Goal: Task Accomplishment & Management: Complete application form

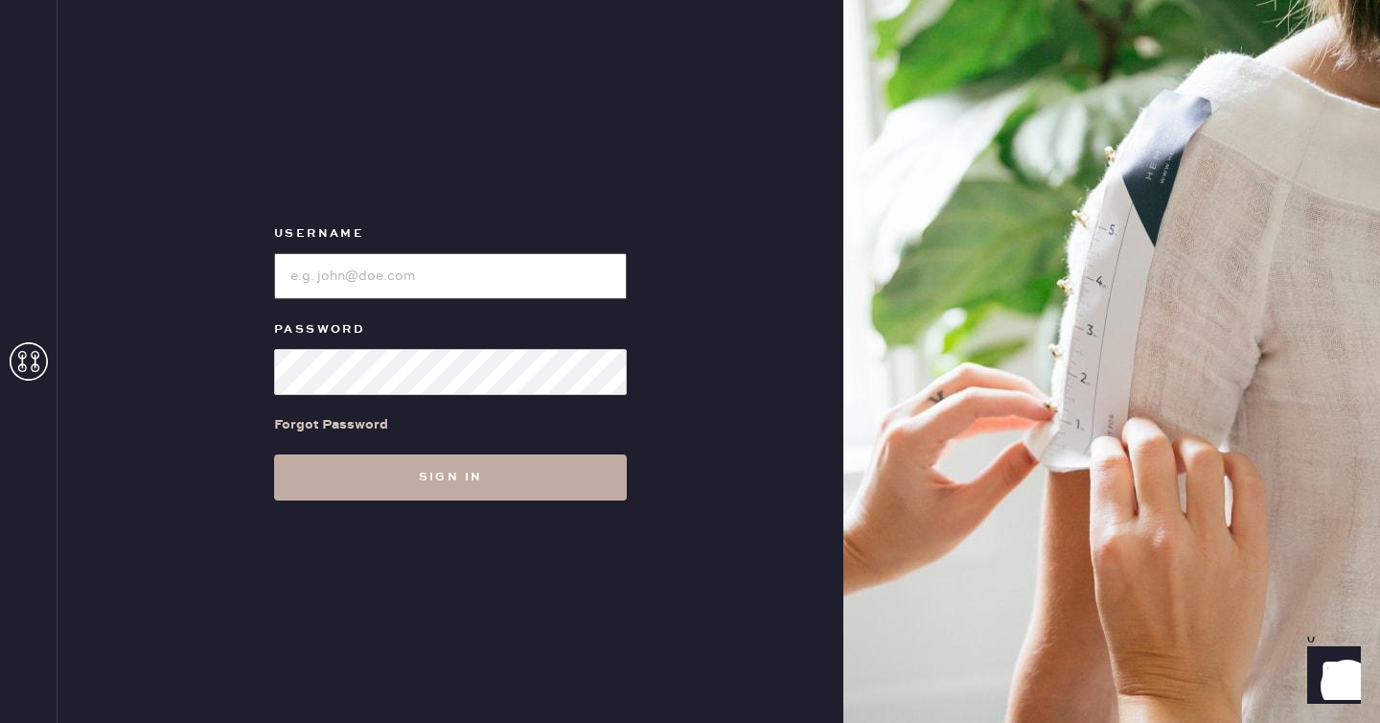
type input "reformationseattle"
click at [524, 493] on button "Sign in" at bounding box center [450, 477] width 353 height 46
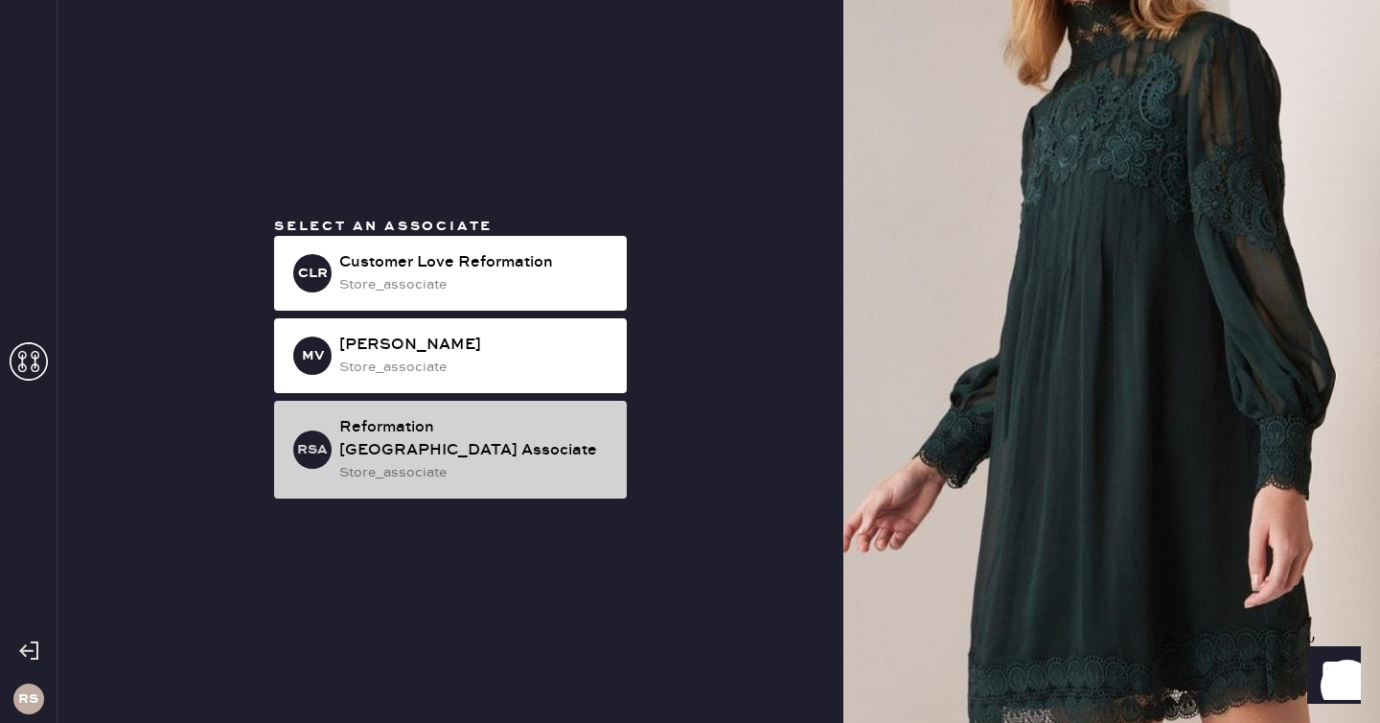
click at [523, 462] on div "store_associate" at bounding box center [475, 472] width 272 height 21
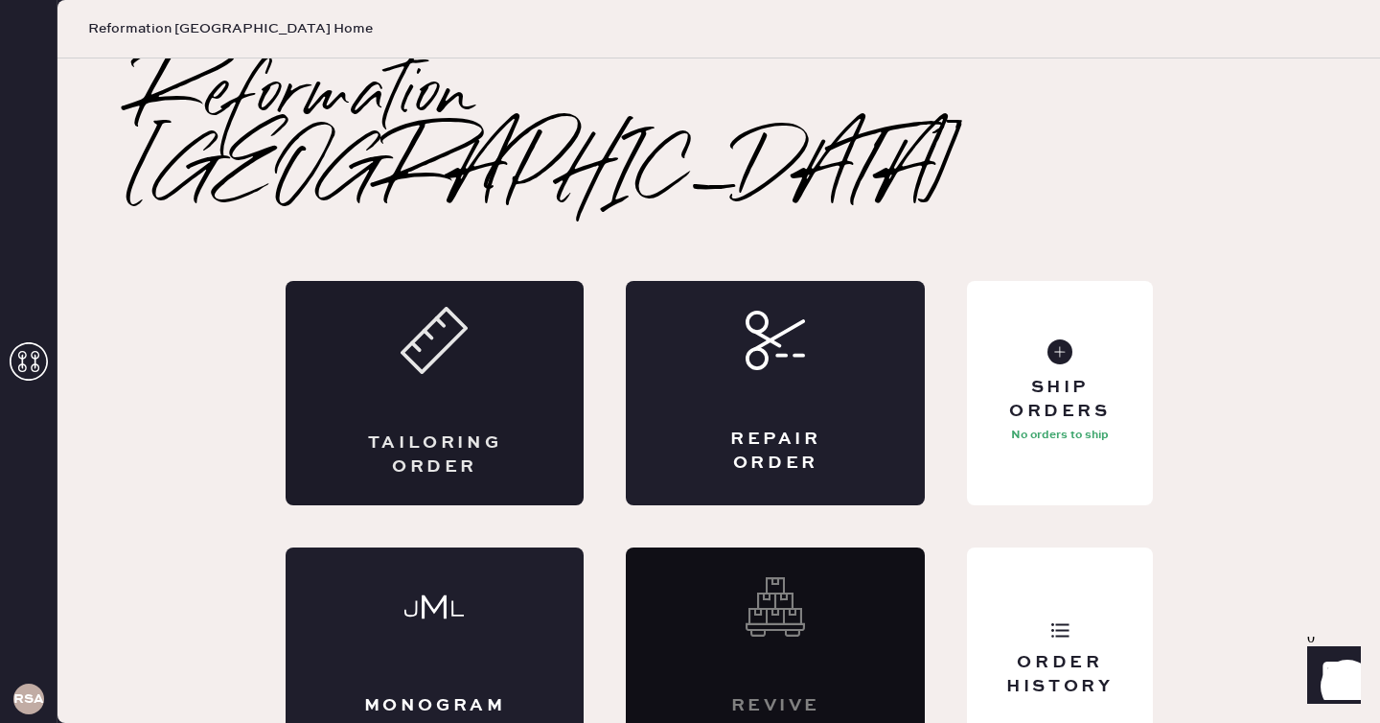
click at [472, 336] on div "Tailoring Order" at bounding box center [435, 393] width 299 height 224
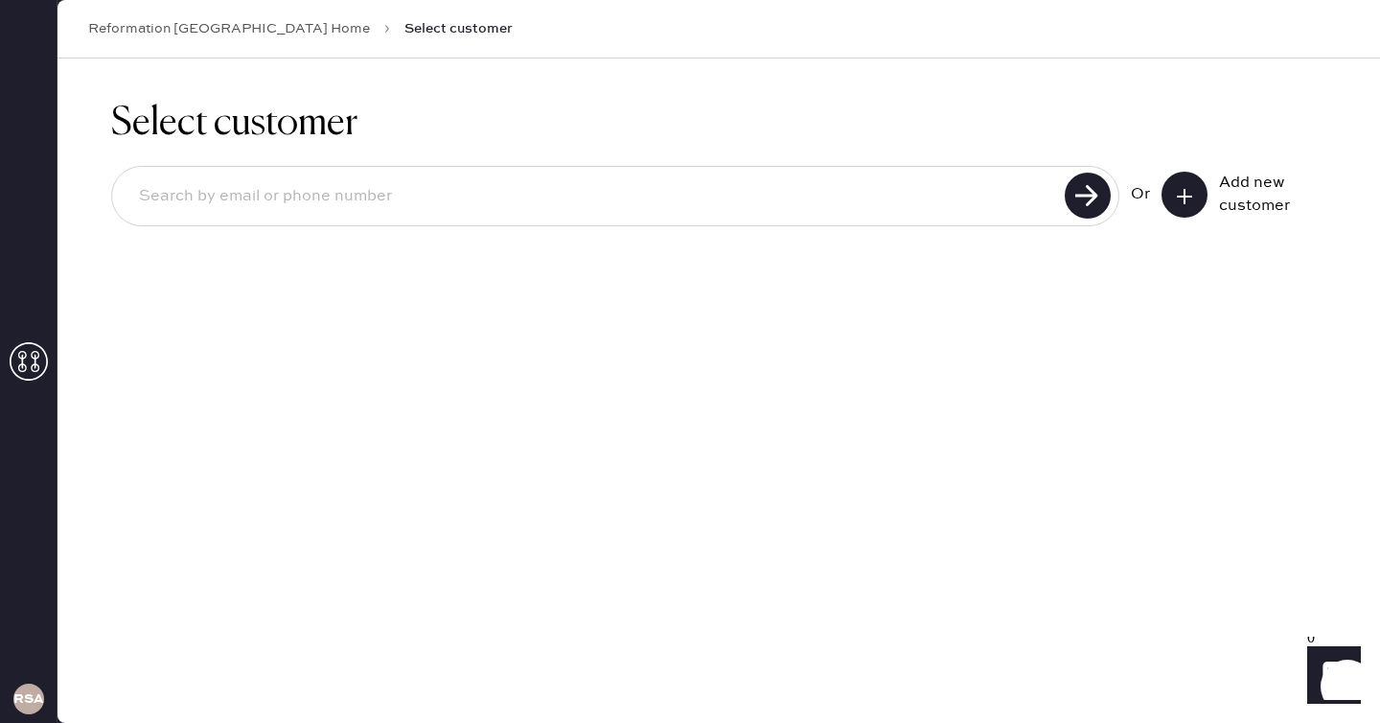
click at [969, 201] on input at bounding box center [592, 196] width 936 height 44
click at [1179, 198] on icon at bounding box center [1184, 196] width 19 height 19
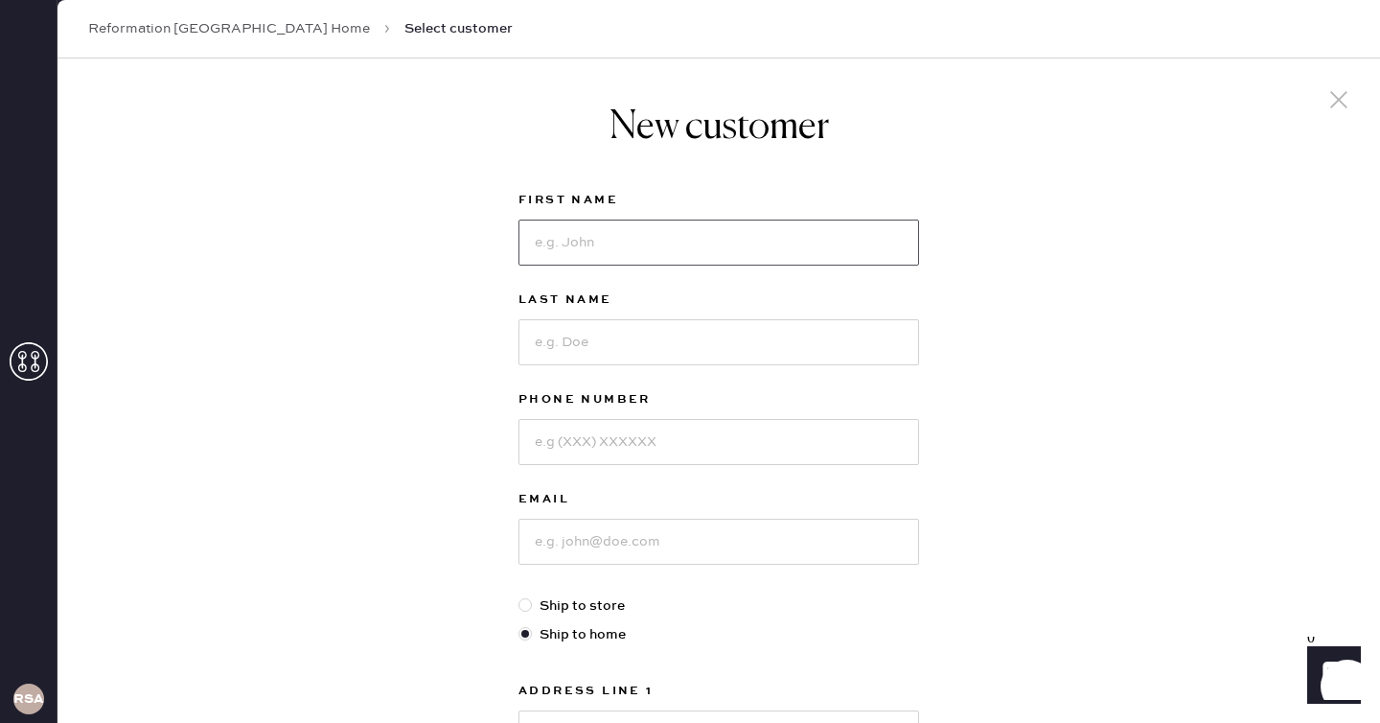
click at [636, 239] on input at bounding box center [719, 243] width 401 height 46
type input "[PERSON_NAME]"
click at [648, 332] on input at bounding box center [719, 342] width 401 height 46
type input "z"
type input "Deraiche"
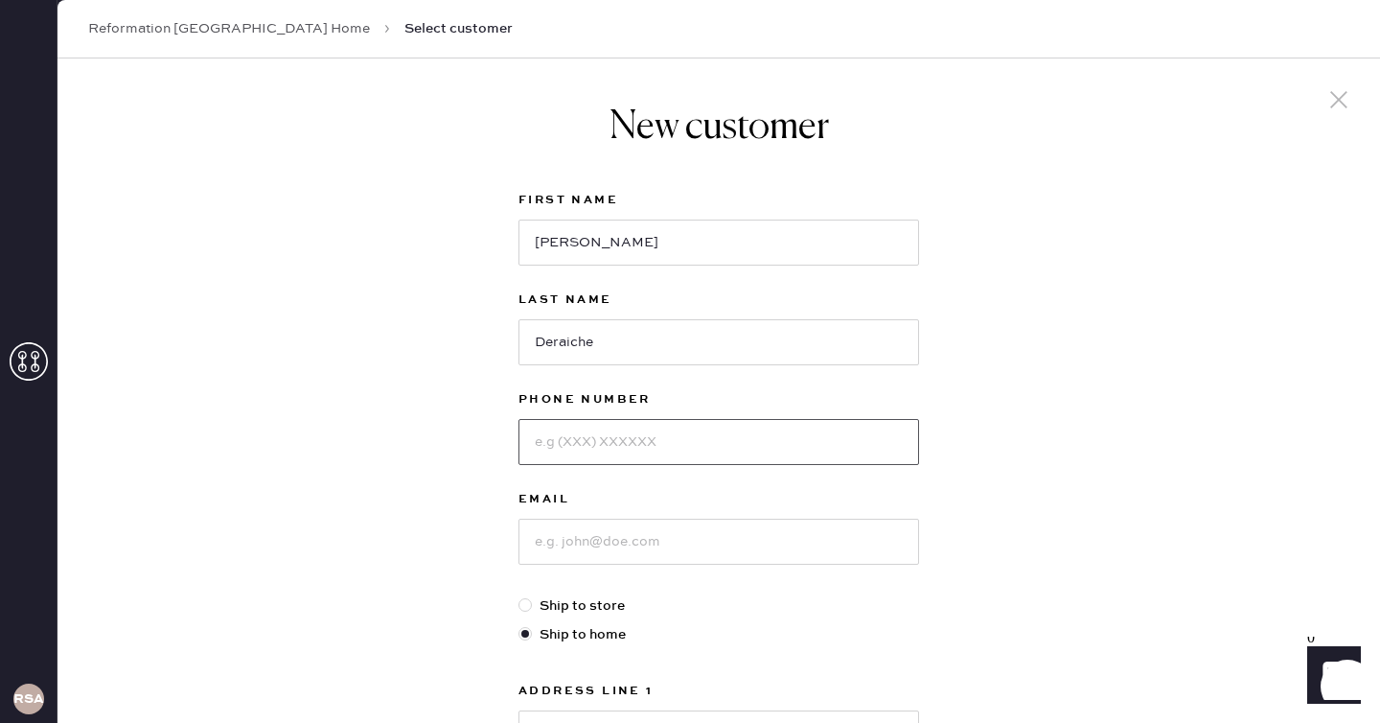
click at [616, 444] on input at bounding box center [719, 442] width 401 height 46
click at [553, 540] on input at bounding box center [719, 542] width 401 height 46
type input "[EMAIL_ADDRESS][DOMAIN_NAME]"
click at [691, 435] on input at bounding box center [719, 442] width 401 height 46
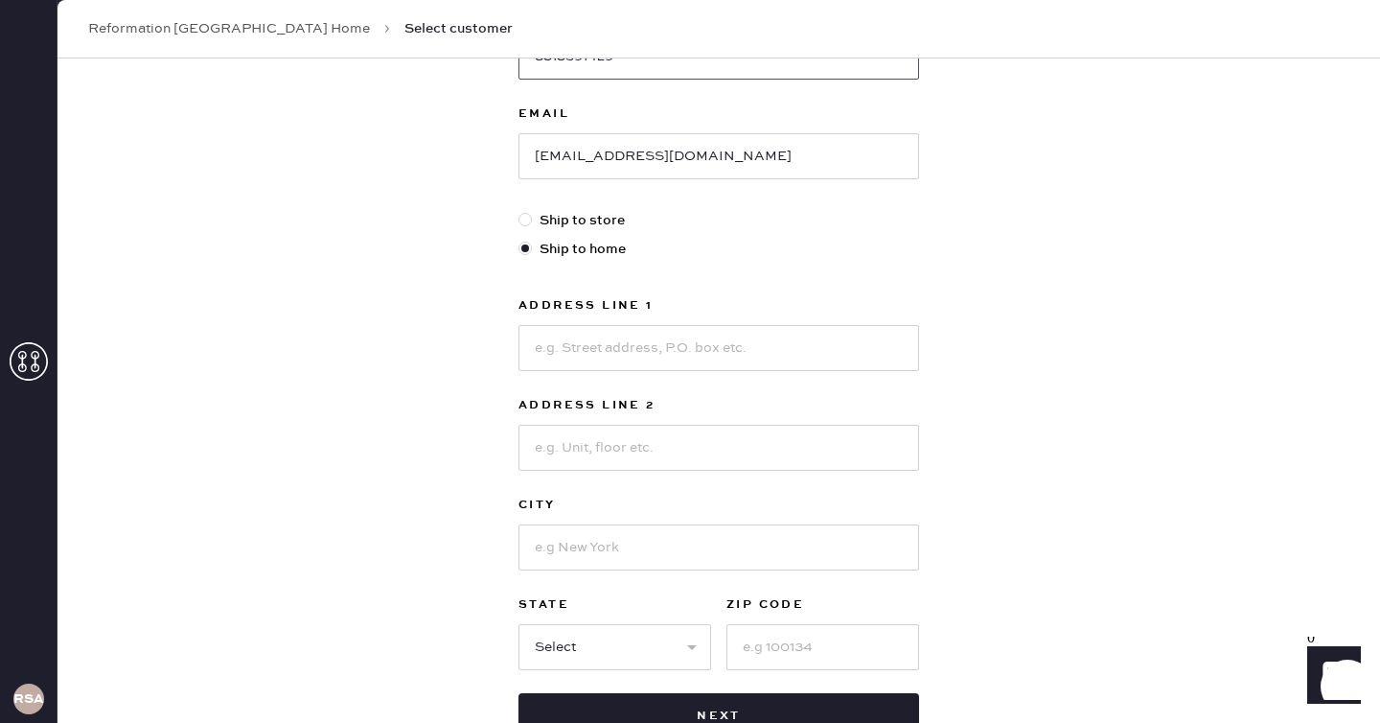
scroll to position [416, 0]
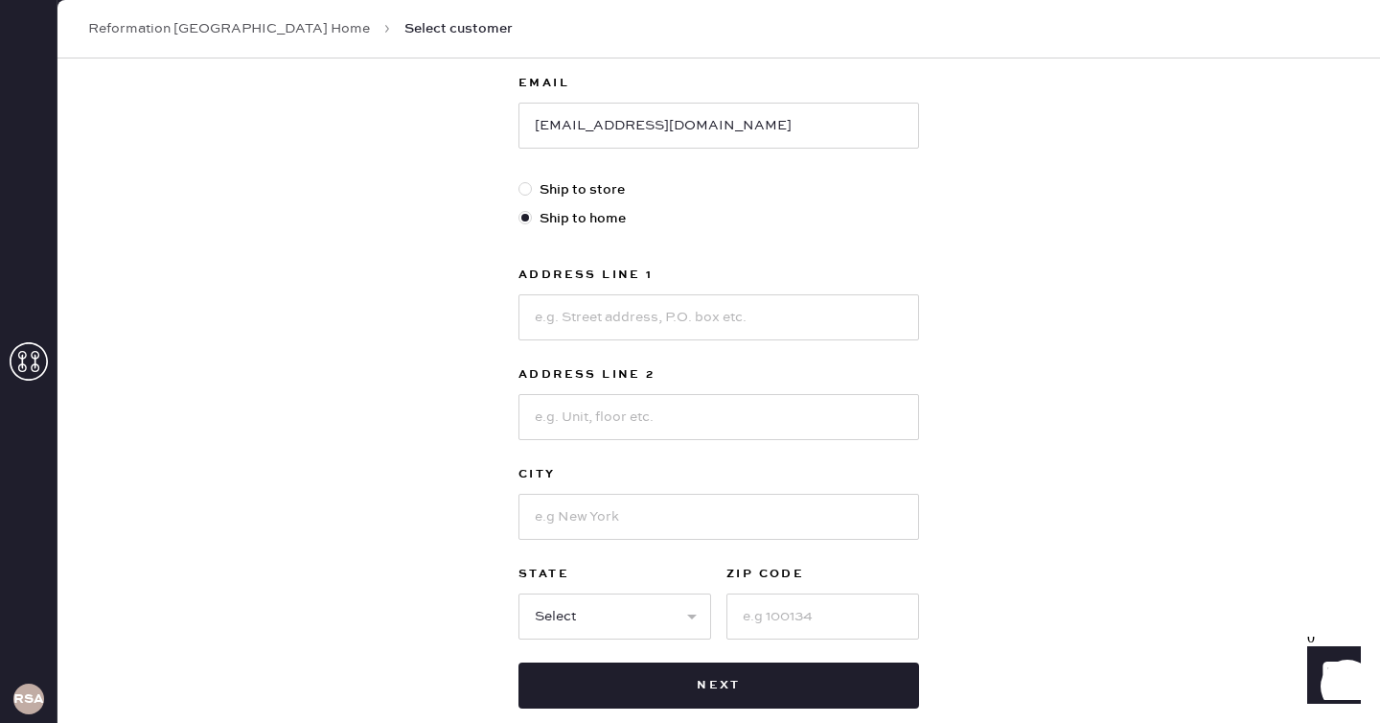
type input "8313591429"
click at [595, 189] on label "Ship to store" at bounding box center [719, 189] width 401 height 21
click at [520, 180] on input "Ship to store" at bounding box center [519, 179] width 1 height 1
radio input "true"
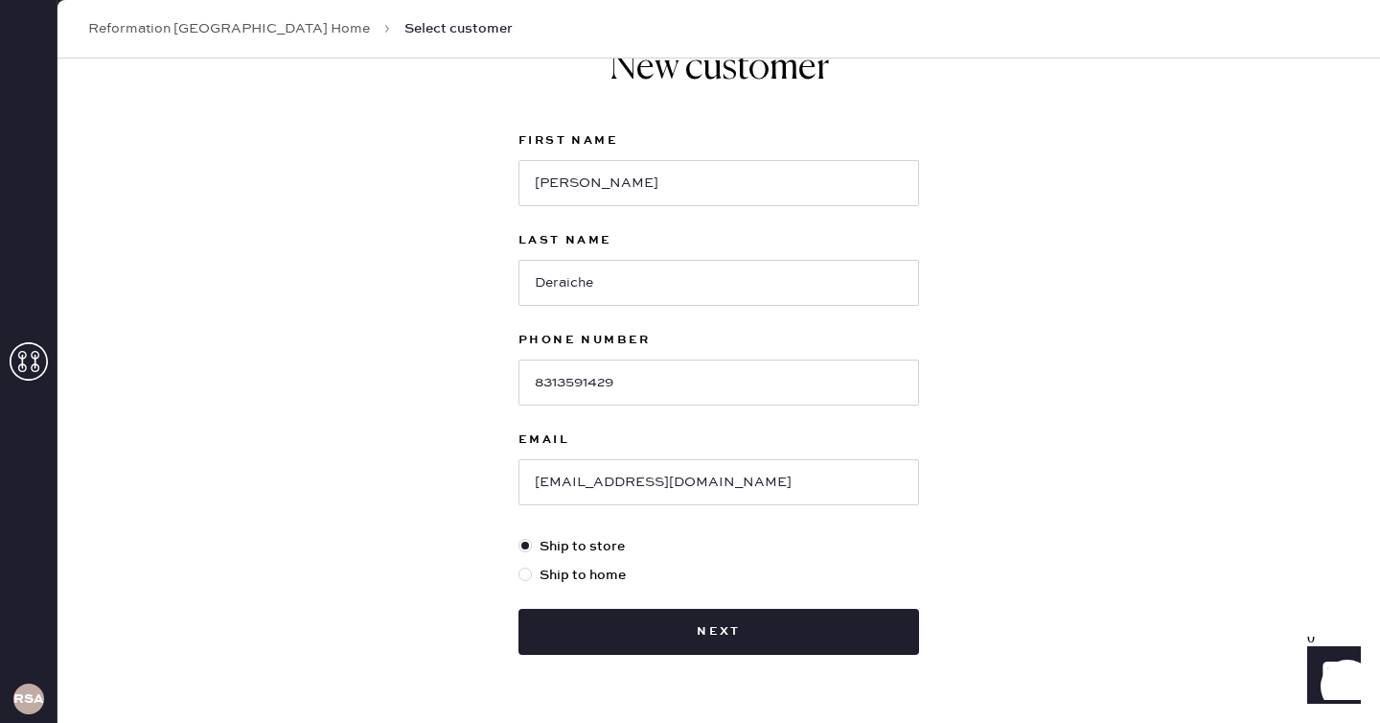
scroll to position [66, 0]
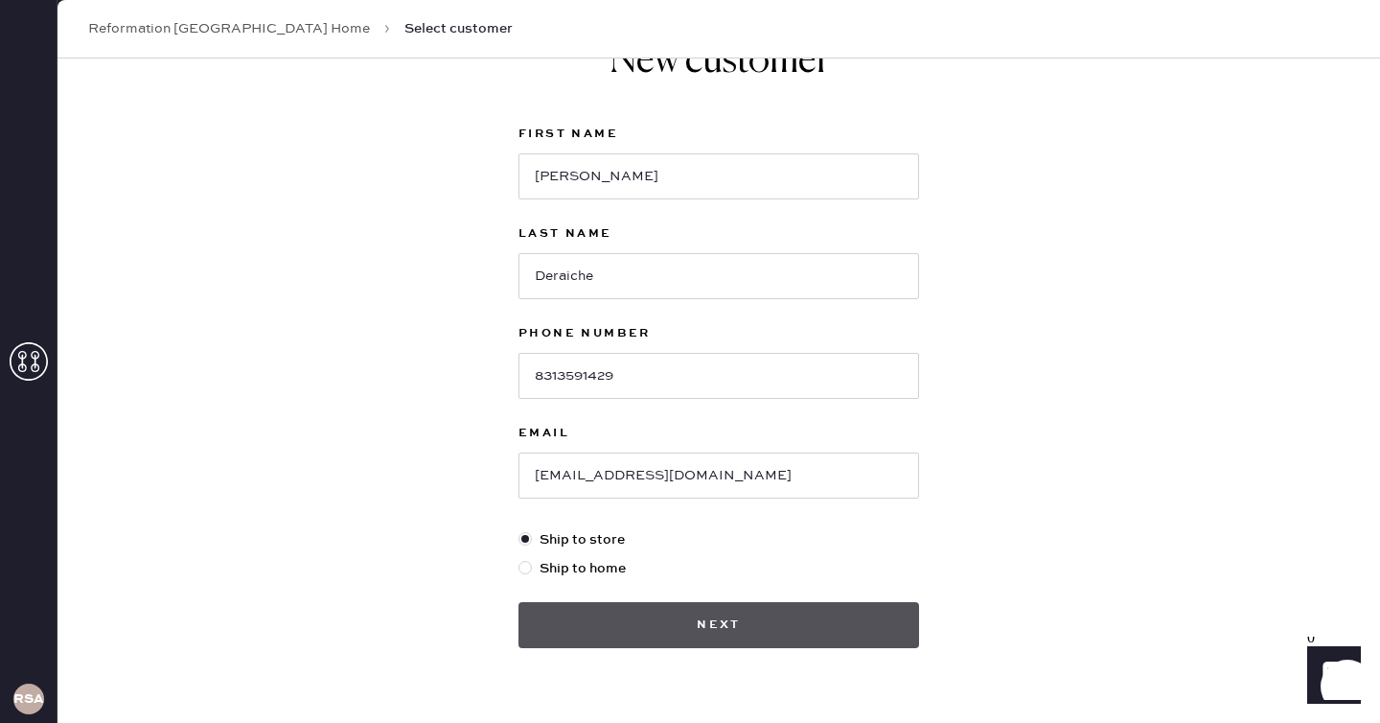
click at [775, 628] on button "Next" at bounding box center [719, 625] width 401 height 46
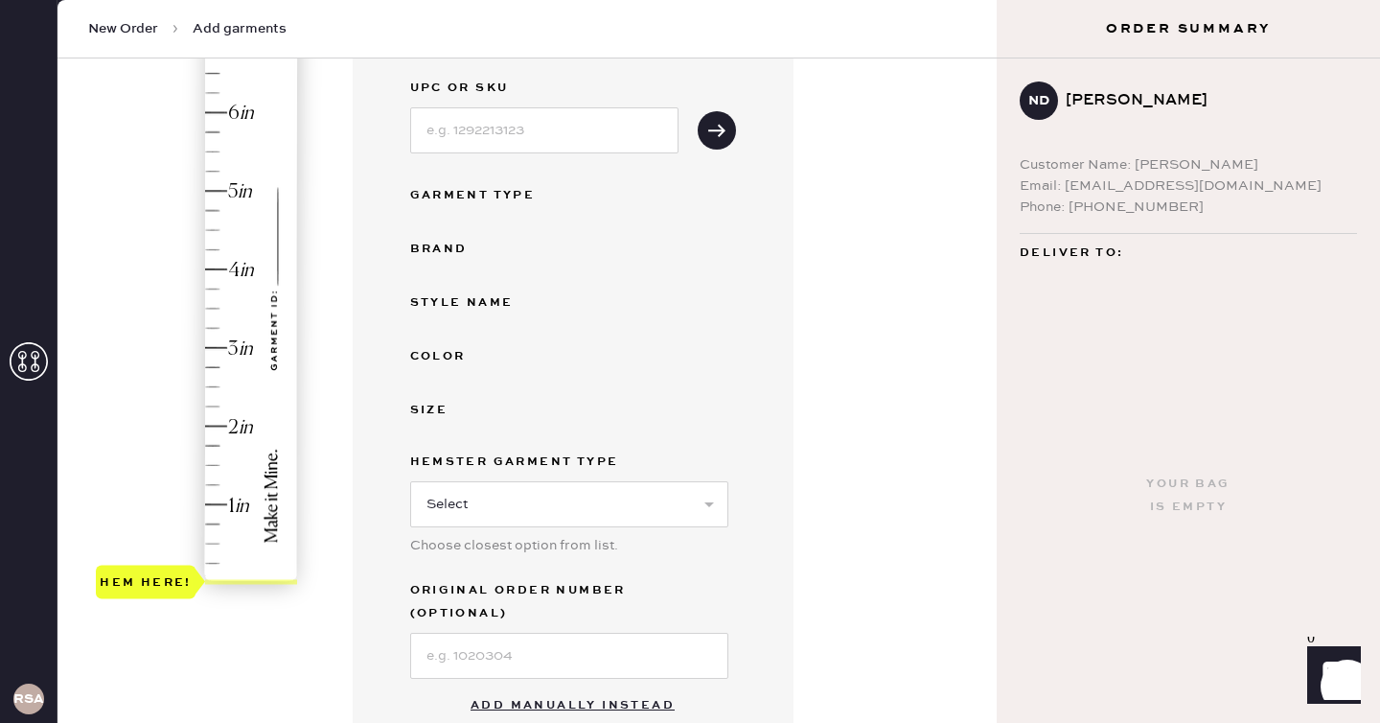
scroll to position [256, 0]
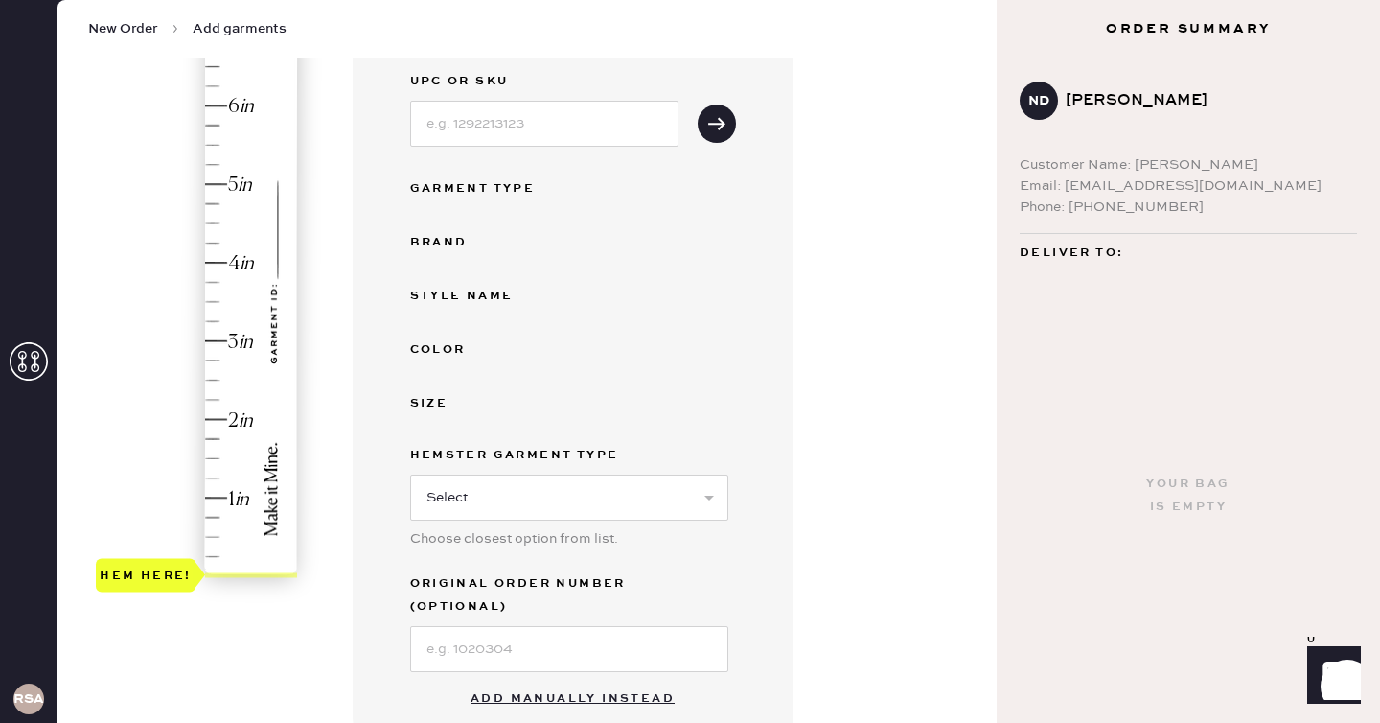
click at [548, 680] on button "Add manually instead" at bounding box center [572, 699] width 227 height 38
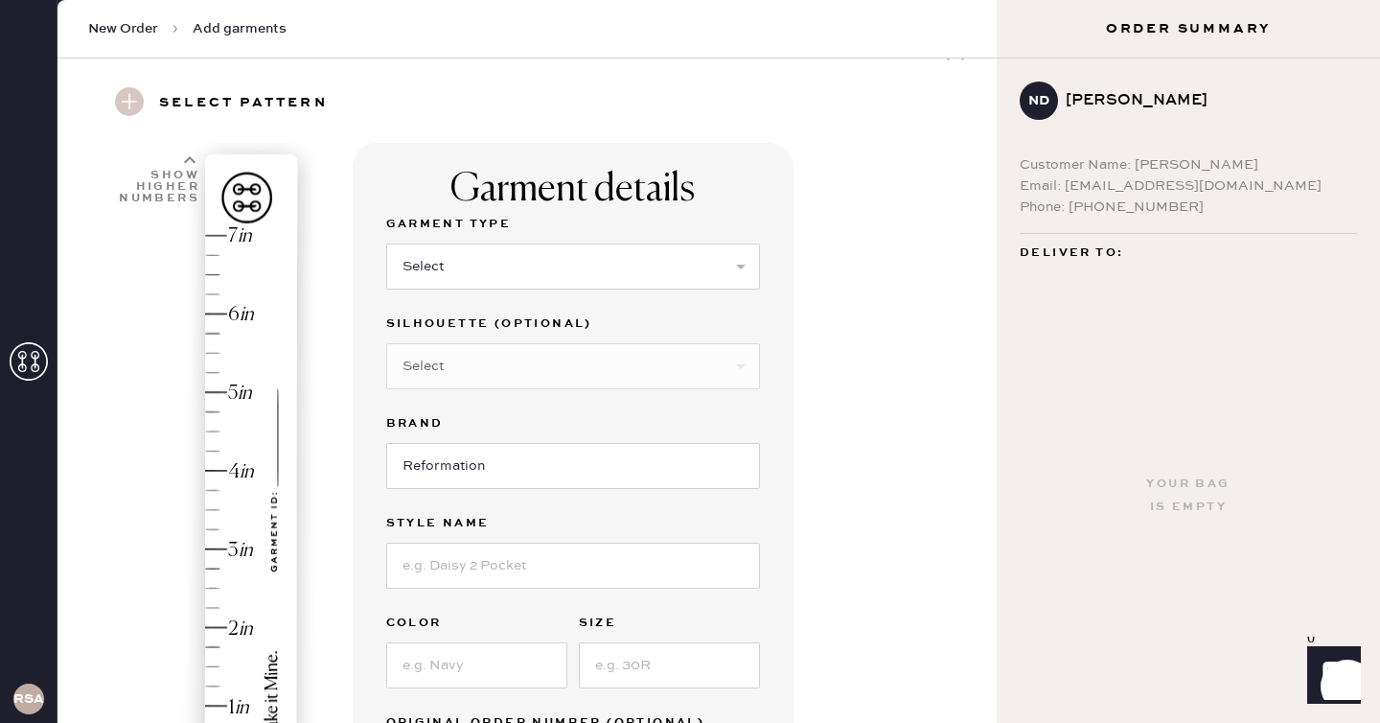
scroll to position [0, 0]
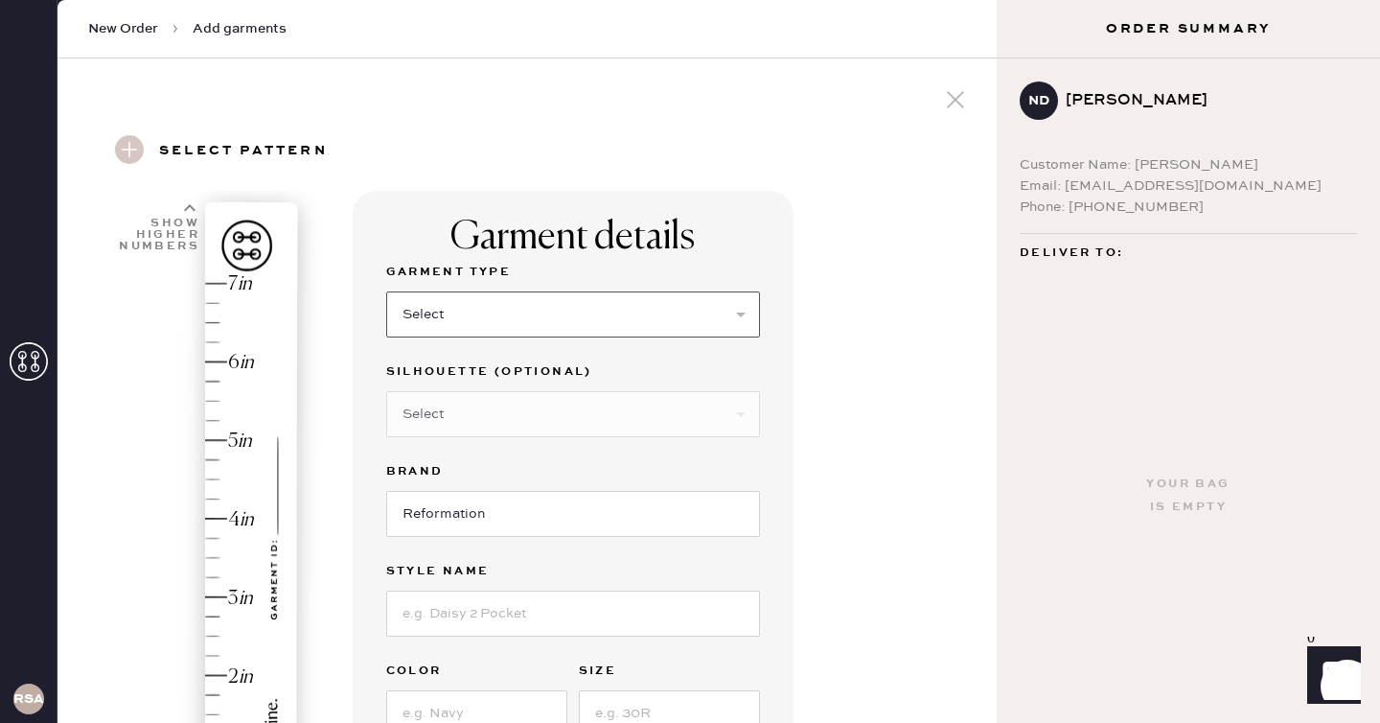
click at [563, 317] on select "Select Basic Skirt Jeans Leggings Pants Shorts Basic Sleeved Dress Basic Sleeve…" at bounding box center [573, 314] width 374 height 46
select select "2"
click at [386, 291] on select "Select Basic Skirt Jeans Leggings Pants Shorts Basic Sleeved Dress Basic Sleeve…" at bounding box center [573, 314] width 374 height 46
click at [502, 595] on input at bounding box center [573, 613] width 374 height 46
type input "[PERSON_NAME] Rise Slouchy Wide Leg Jeans"
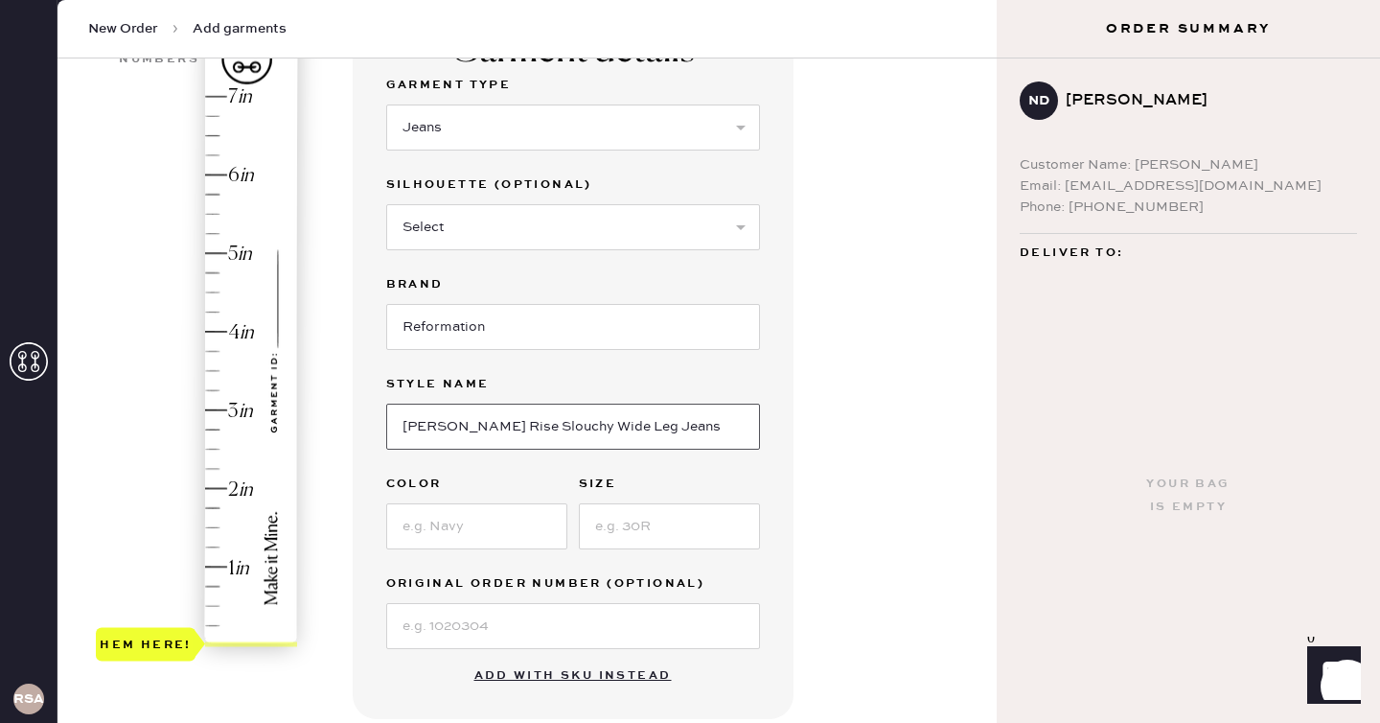
scroll to position [235, 0]
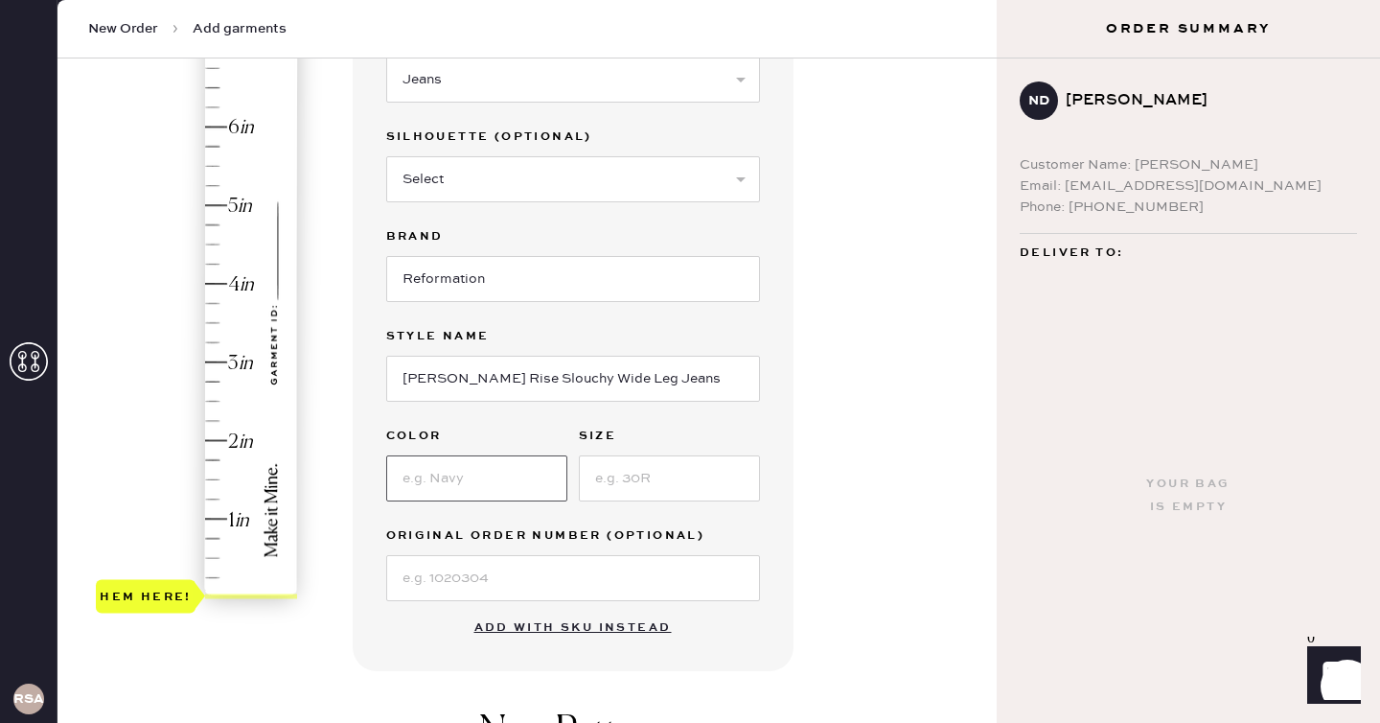
click at [484, 478] on input at bounding box center [476, 478] width 181 height 46
type input "Sand Dollar"
click at [617, 479] on input at bounding box center [669, 478] width 181 height 46
type input "25"
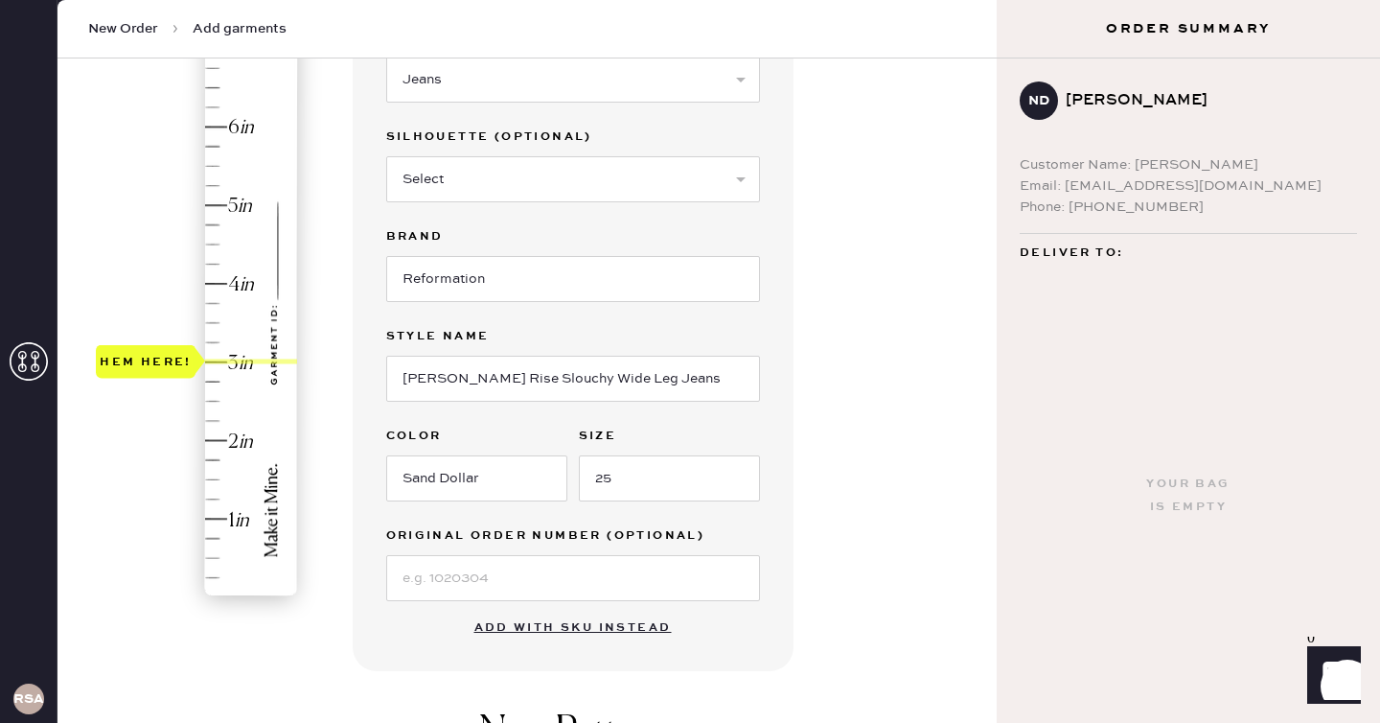
type input "2.75"
drag, startPoint x: 174, startPoint y: 596, endPoint x: 170, endPoint y: 392, distance: 204.2
click at [170, 392] on div "Hem here!" at bounding box center [146, 381] width 100 height 34
click at [868, 428] on div "Garment details Garment Type Select Basic Skirt Jeans Leggings Pants Shorts Bas…" at bounding box center [668, 500] width 630 height 1089
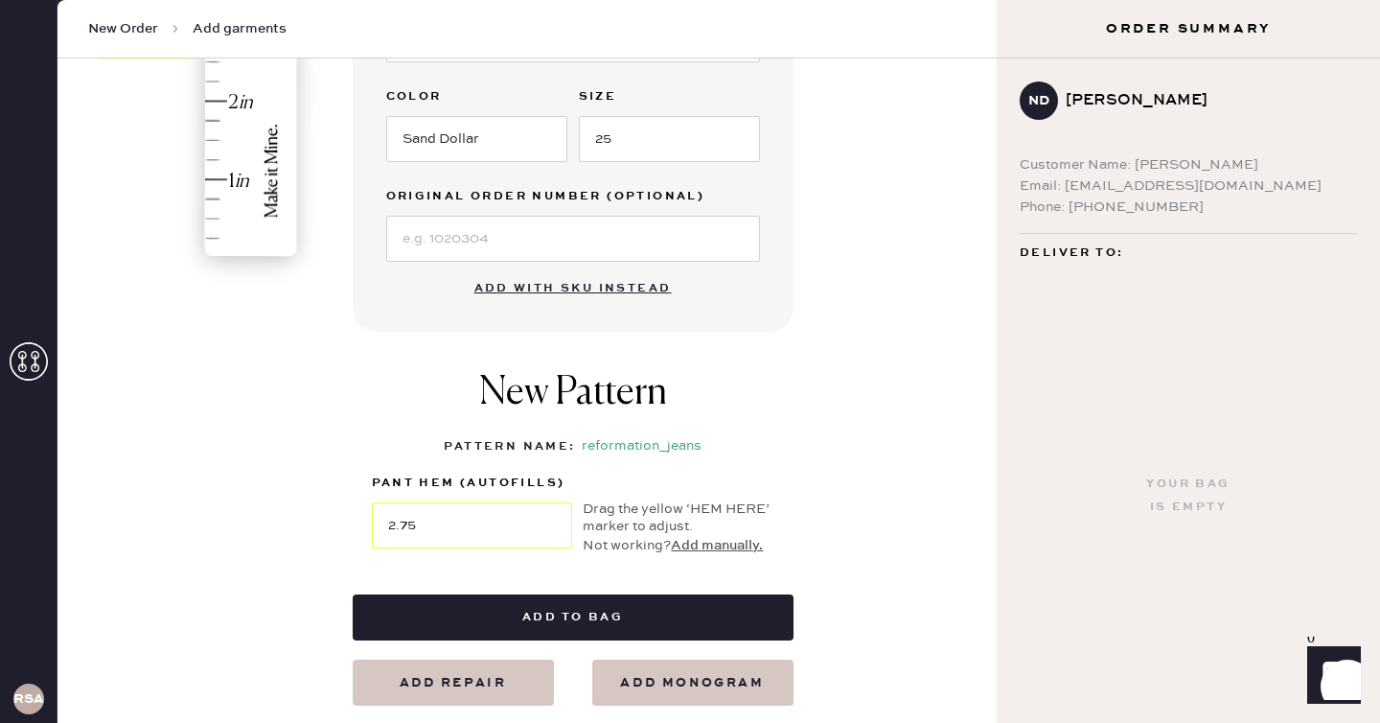
scroll to position [572, 0]
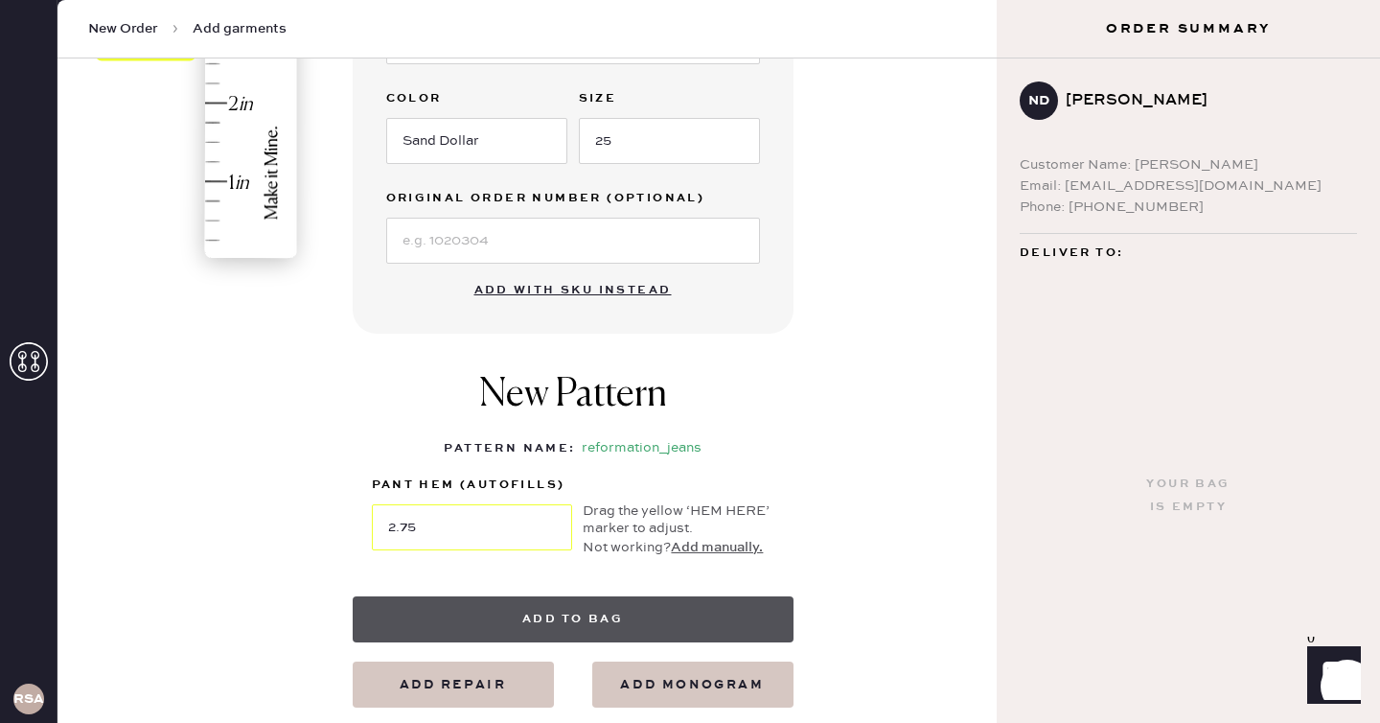
click at [652, 613] on button "Add to bag" at bounding box center [573, 619] width 441 height 46
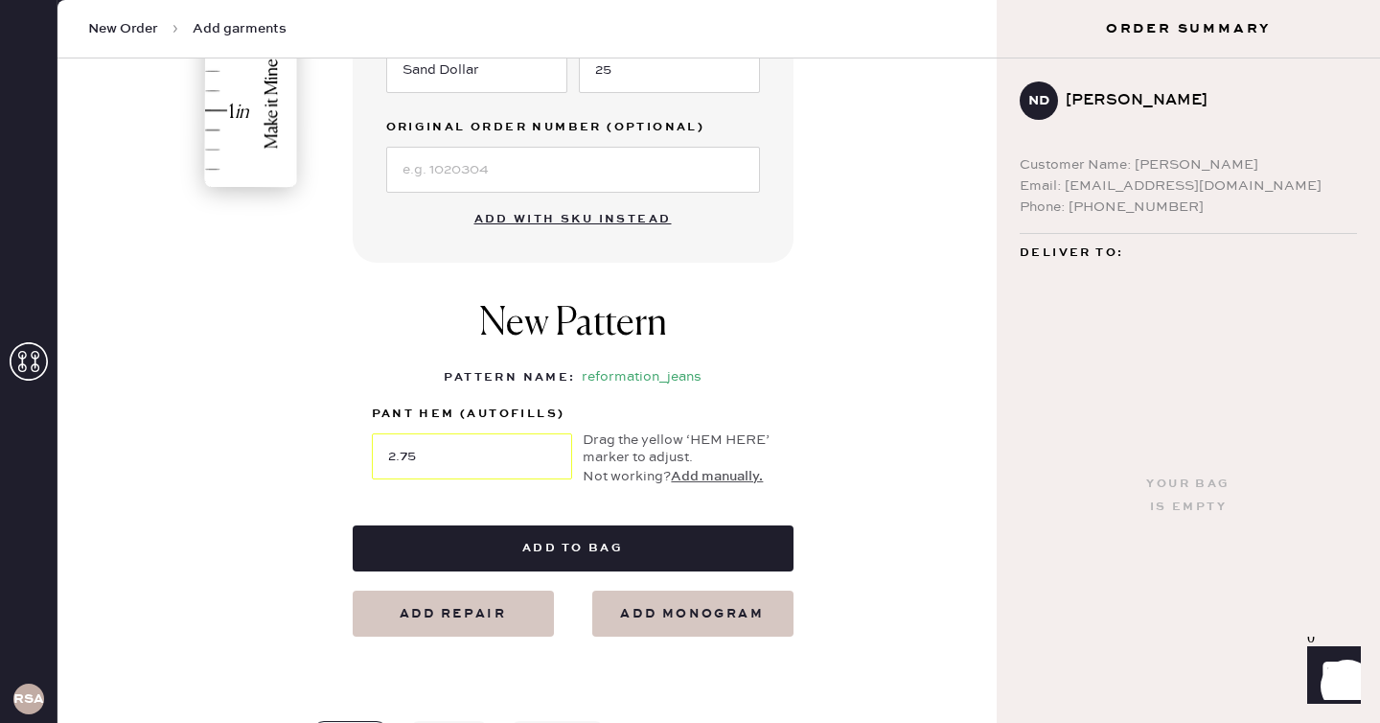
scroll to position [642, 0]
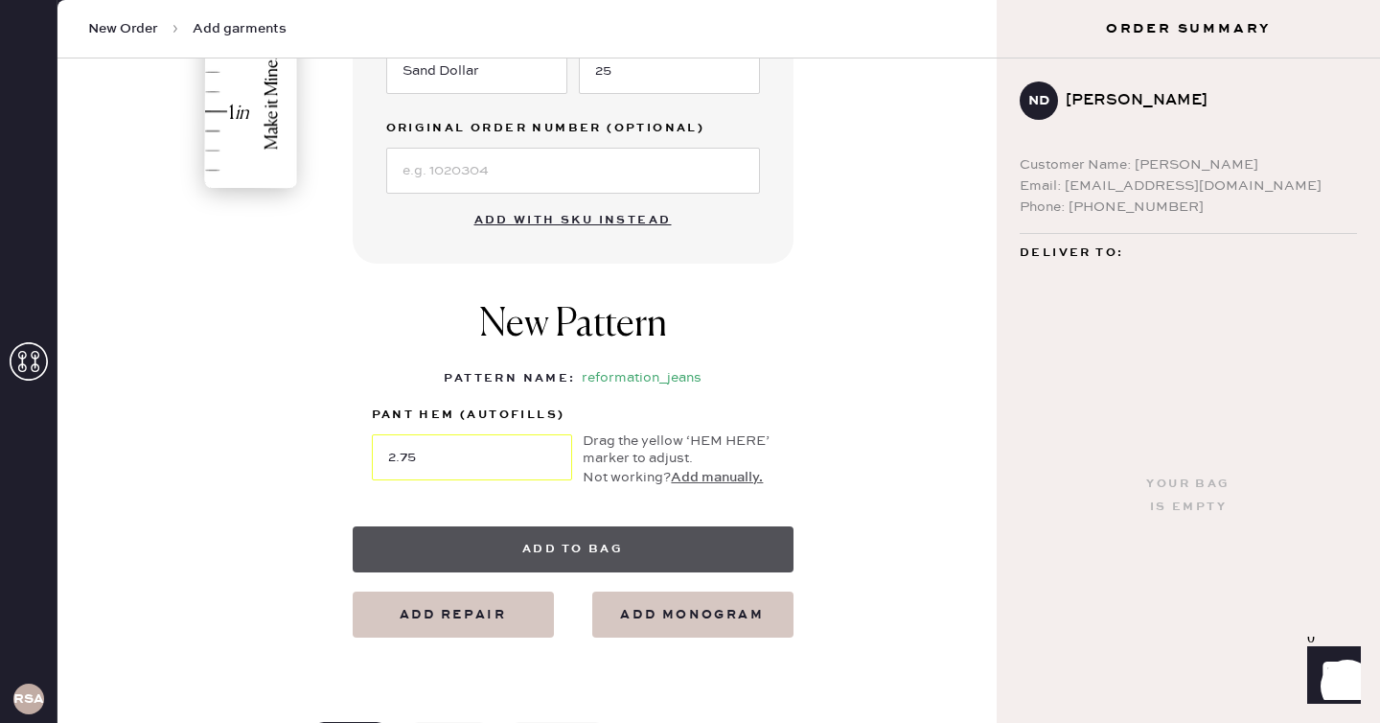
click at [635, 527] on button "Add to bag" at bounding box center [573, 549] width 441 height 46
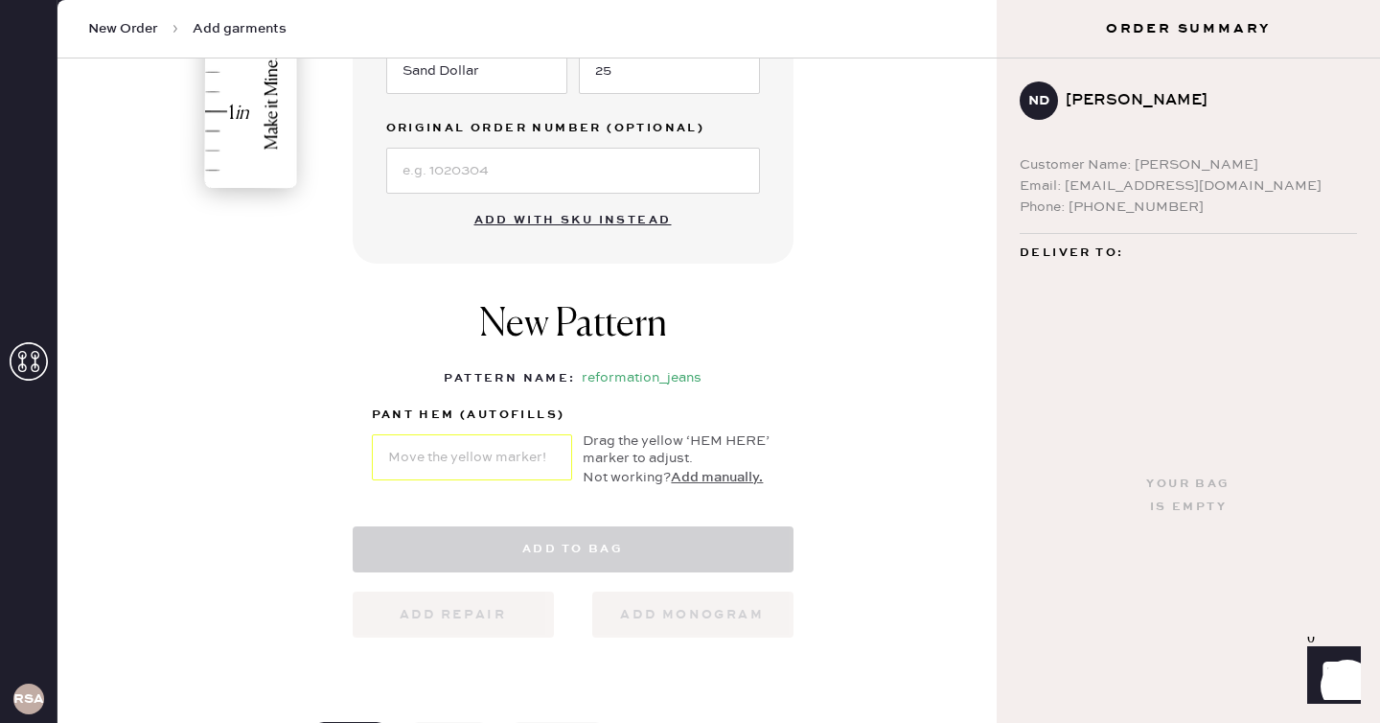
select select "2"
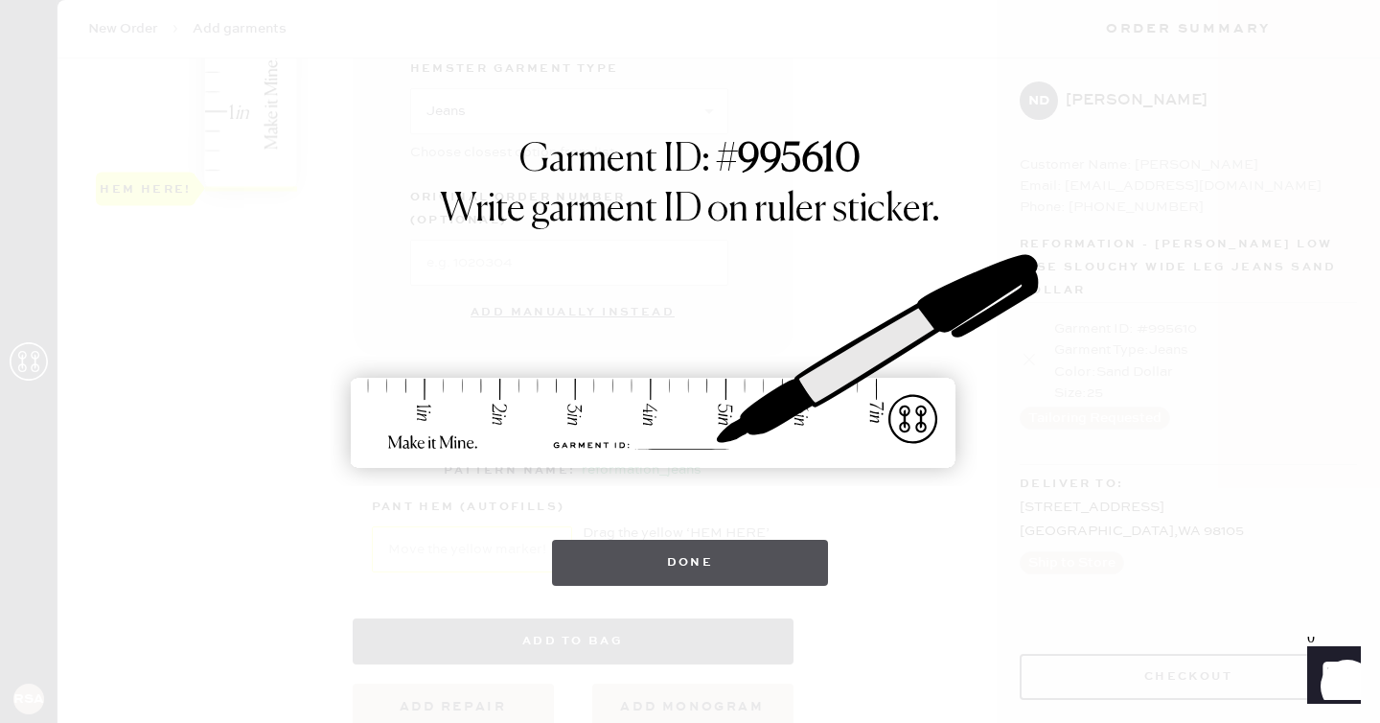
click at [757, 554] on button "Done" at bounding box center [690, 563] width 277 height 46
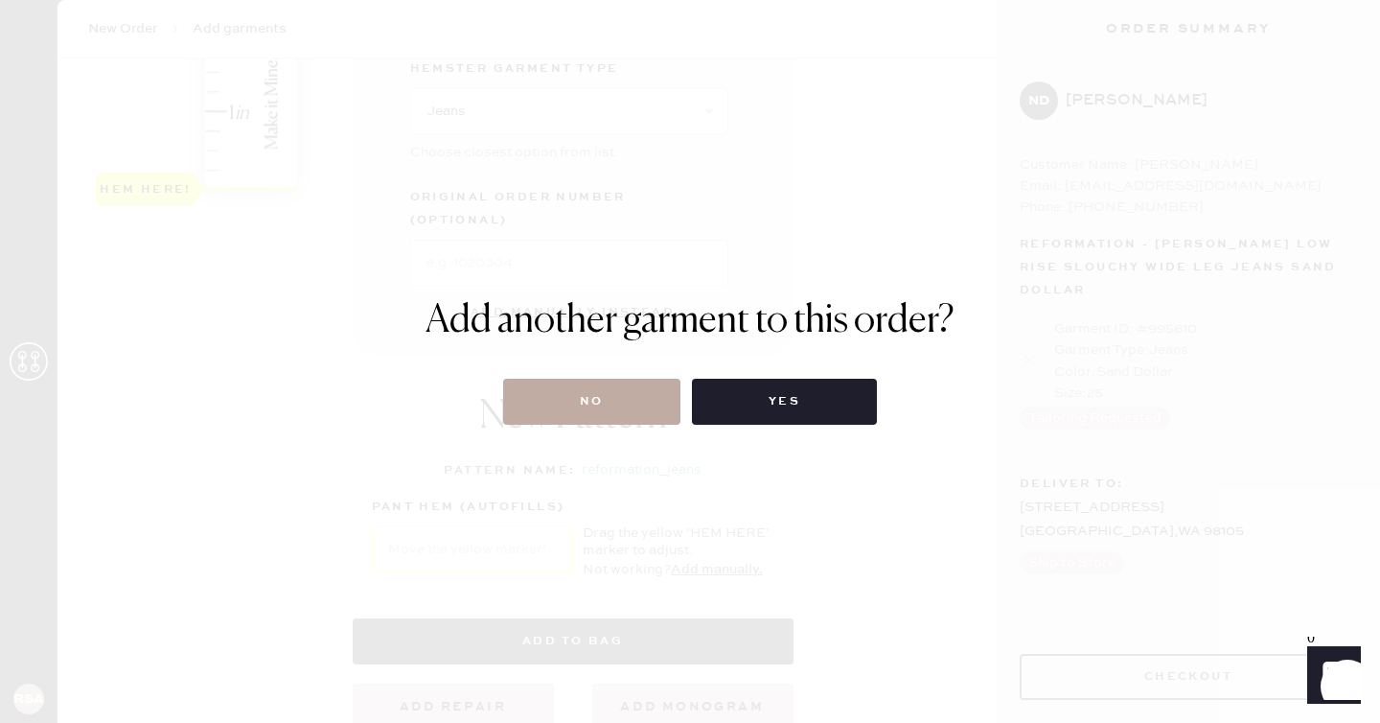
click at [601, 389] on button "No" at bounding box center [591, 402] width 177 height 46
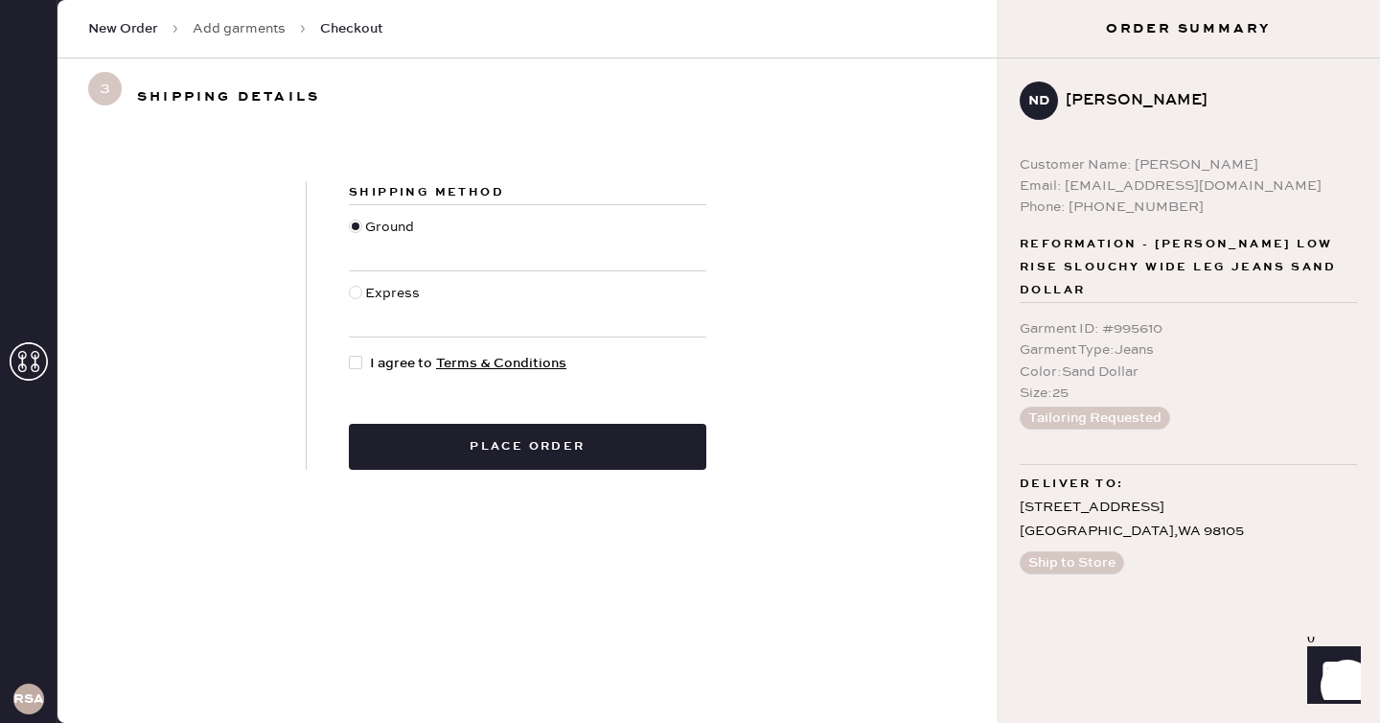
click at [389, 360] on span "I agree to Terms & Conditions" at bounding box center [468, 363] width 197 height 21
click at [350, 354] on input "I agree to Terms & Conditions" at bounding box center [349, 353] width 1 height 1
checkbox input "true"
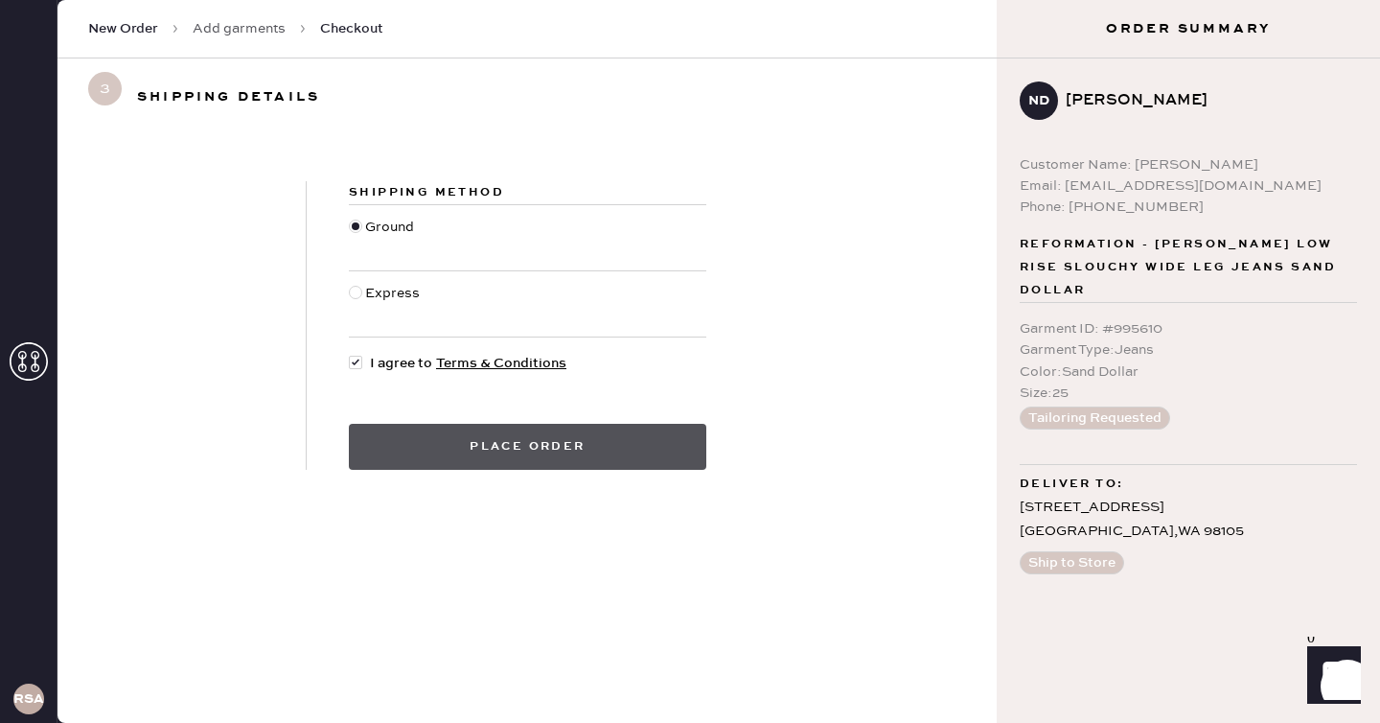
click at [476, 441] on button "Place order" at bounding box center [528, 447] width 358 height 46
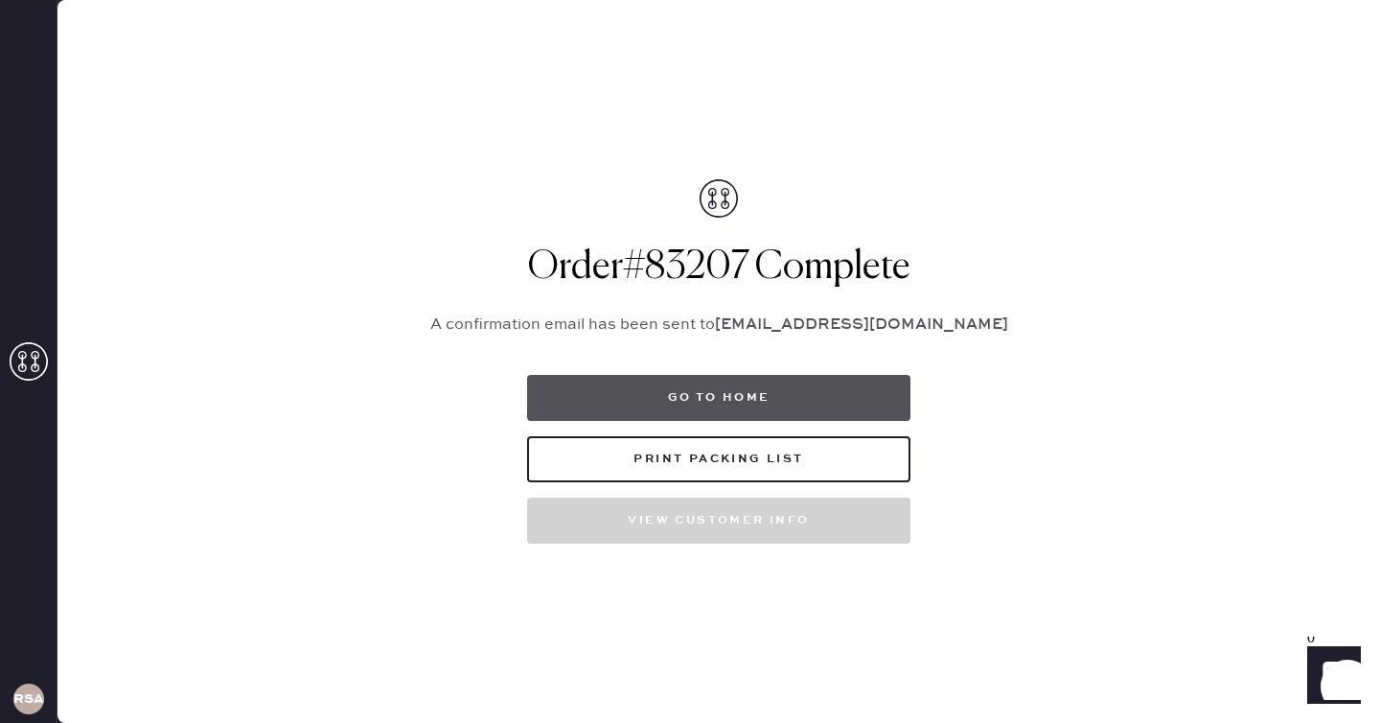
click at [704, 402] on button "Go to home" at bounding box center [718, 398] width 383 height 46
